Goal: Obtain resource: Obtain resource

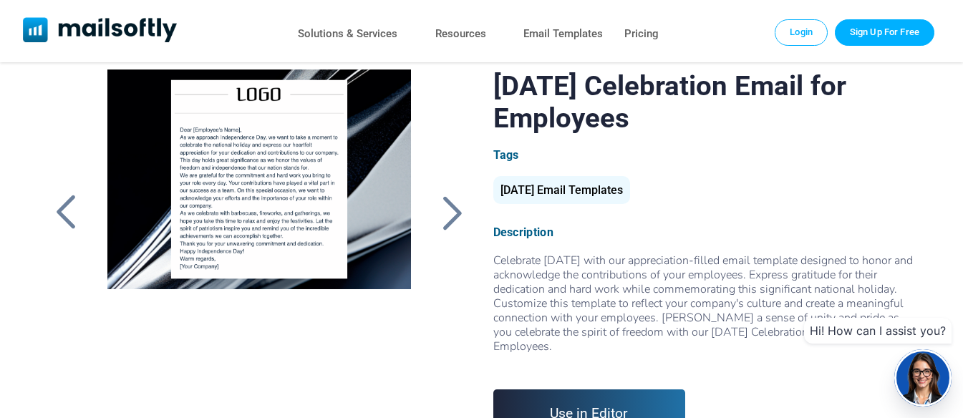
scroll to position [215, 0]
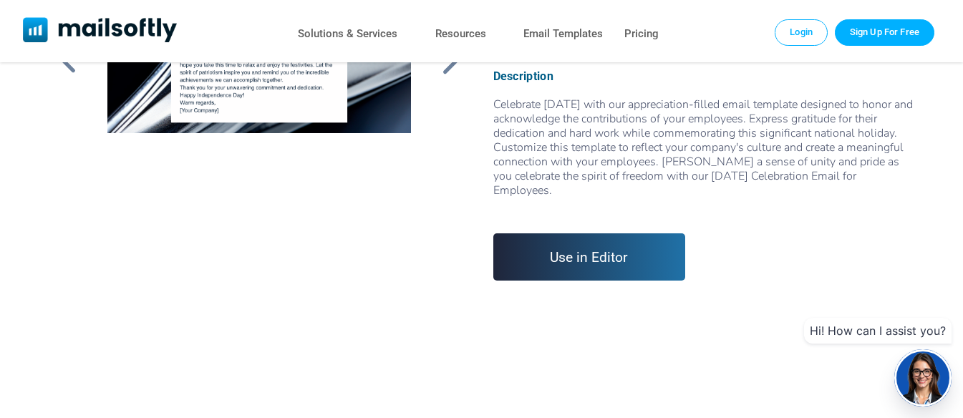
click at [586, 273] on link "Use in Editor" at bounding box center [589, 256] width 193 height 47
click at [451, 34] on link "Resources" at bounding box center [460, 34] width 51 height 21
